Goal: Obtain resource: Download file/media

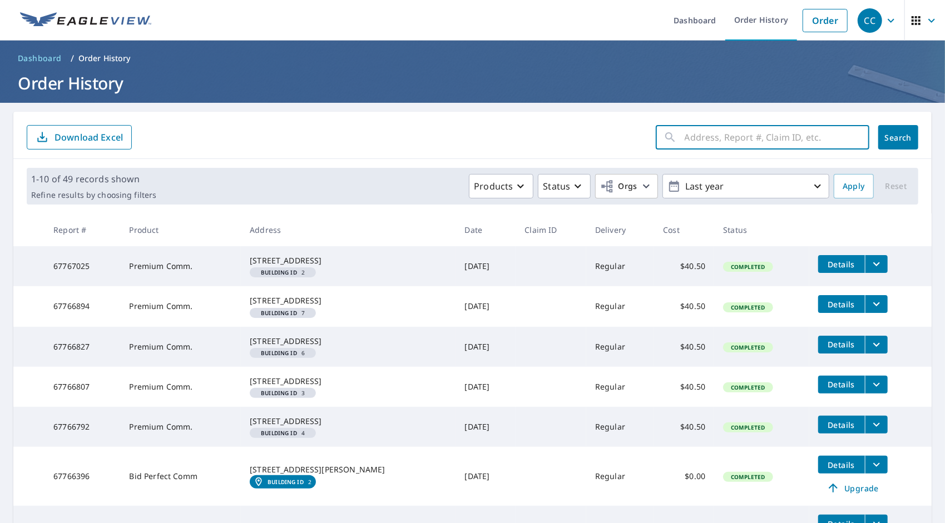
click at [695, 138] on input "text" at bounding box center [777, 137] width 185 height 31
type input "[GEOGRAPHIC_DATA]"
click at [889, 137] on span "Search" at bounding box center [898, 137] width 22 height 11
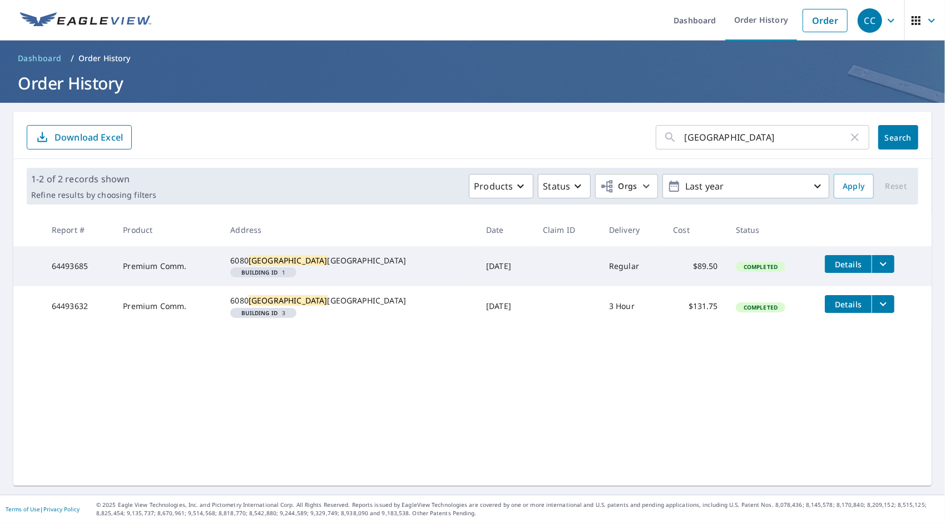
click at [876, 264] on icon "filesDropdownBtn-64493685" at bounding box center [882, 263] width 13 height 13
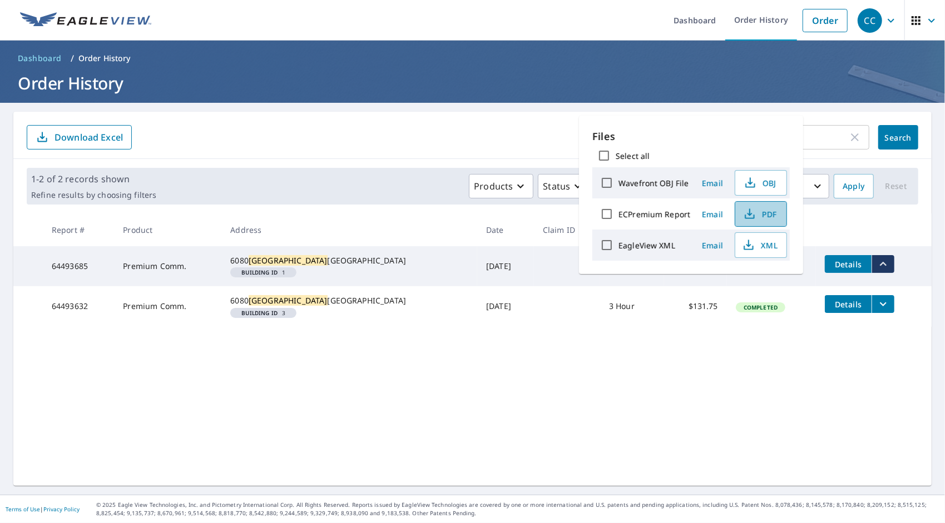
click at [765, 210] on span "PDF" at bounding box center [760, 213] width 36 height 13
click at [876, 311] on icon "filesDropdownBtn-64493632" at bounding box center [882, 304] width 13 height 13
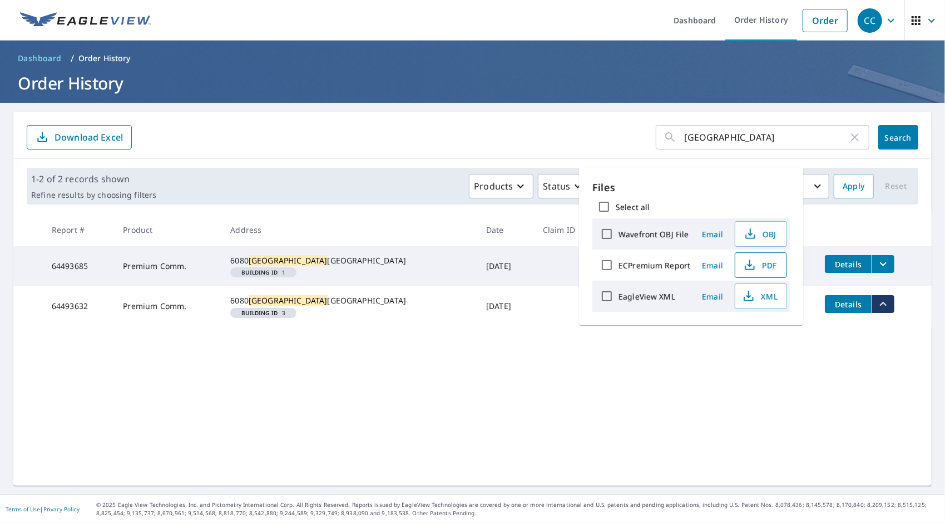
click at [771, 262] on span "PDF" at bounding box center [760, 265] width 36 height 13
